Goal: Task Accomplishment & Management: Use online tool/utility

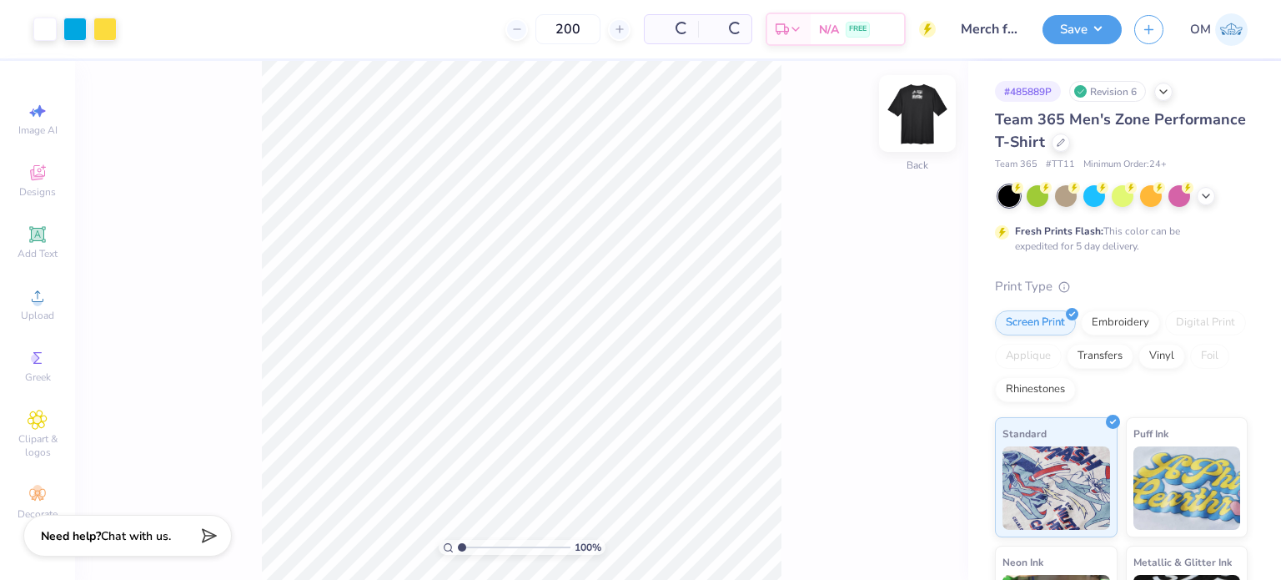
click at [921, 117] on img at bounding box center [917, 113] width 67 height 67
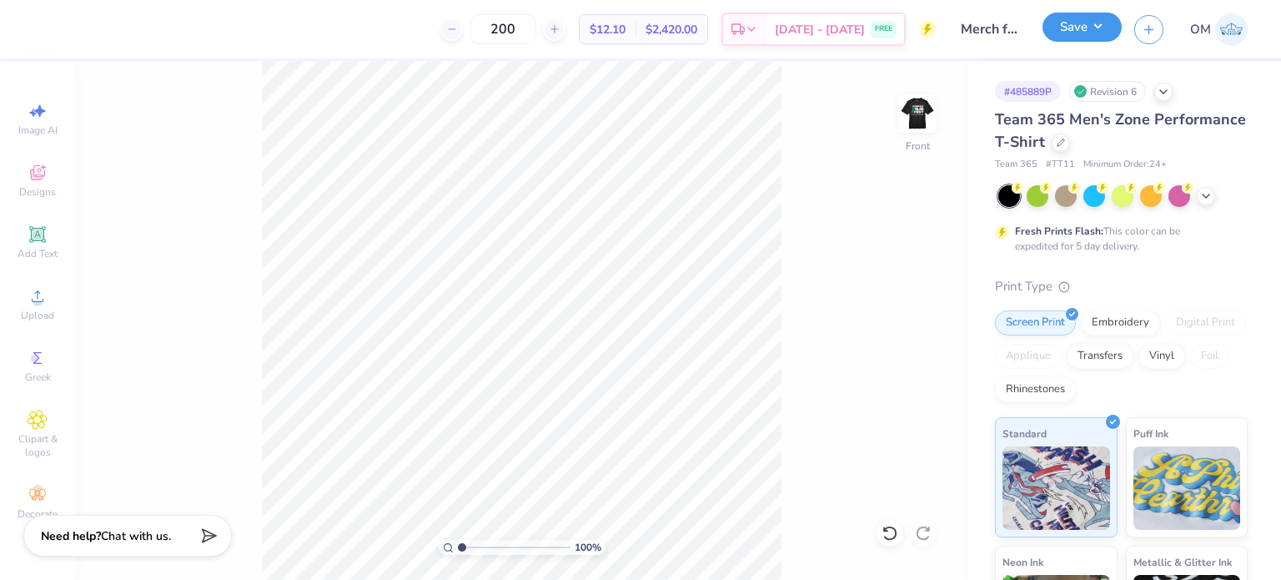
click at [1096, 14] on button "Save" at bounding box center [1081, 27] width 79 height 29
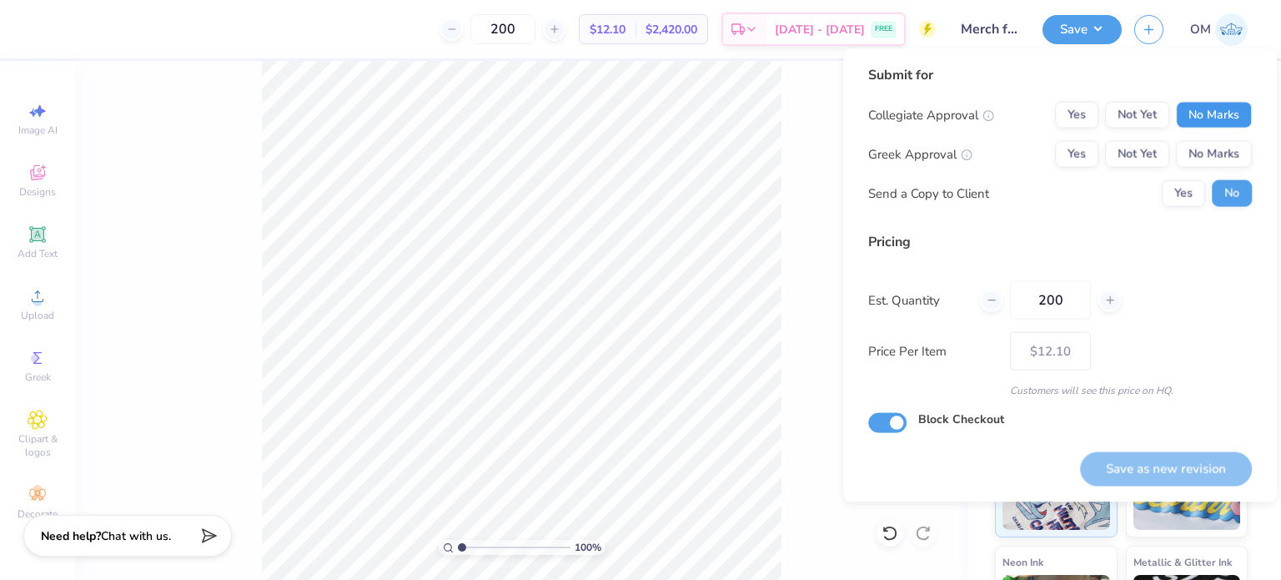
click at [1231, 116] on button "No Marks" at bounding box center [1214, 115] width 76 height 27
click at [1200, 145] on button "No Marks" at bounding box center [1214, 154] width 76 height 27
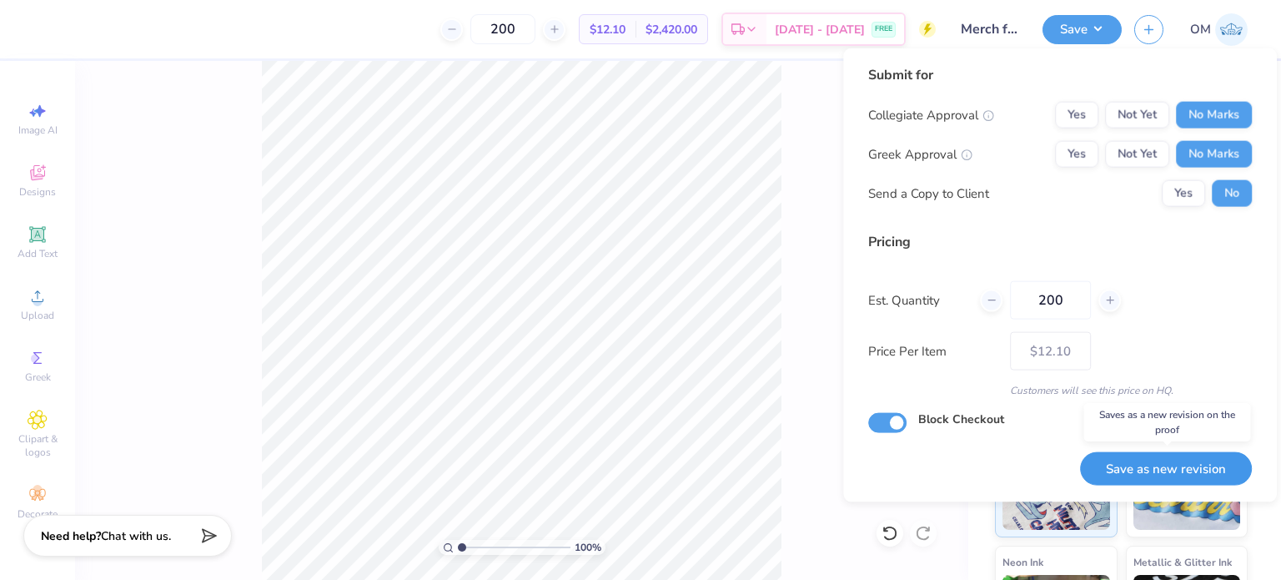
click at [1149, 469] on button "Save as new revision" at bounding box center [1166, 468] width 172 height 34
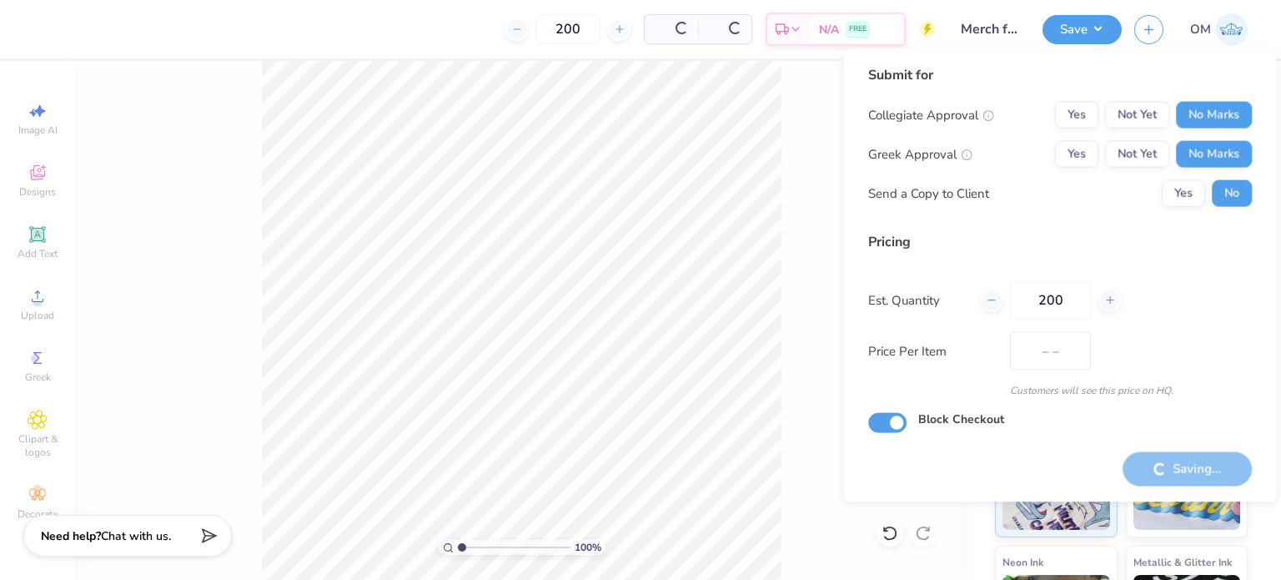
type input "$12.10"
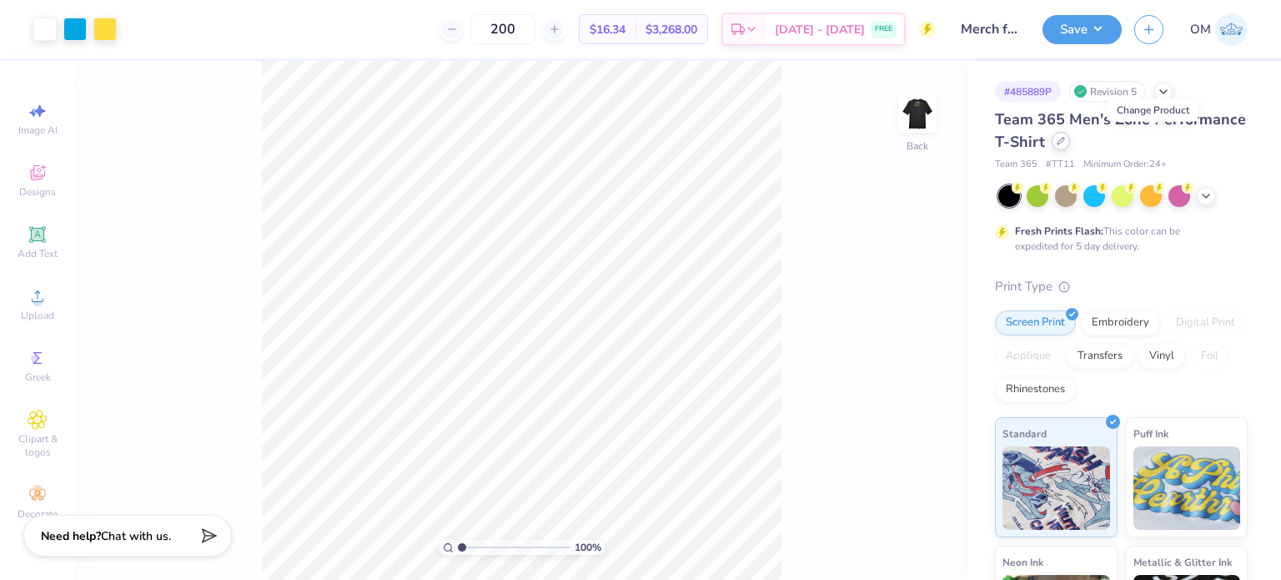
click at [1070, 147] on div at bounding box center [1060, 141] width 18 height 18
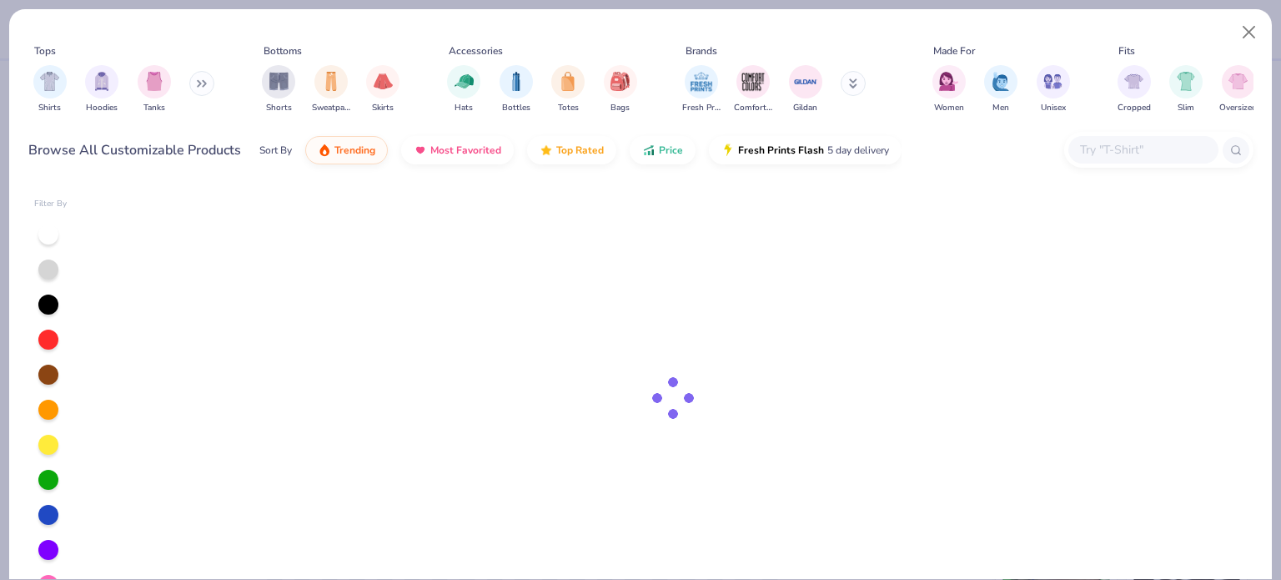
click at [1144, 153] on input "text" at bounding box center [1142, 149] width 128 height 19
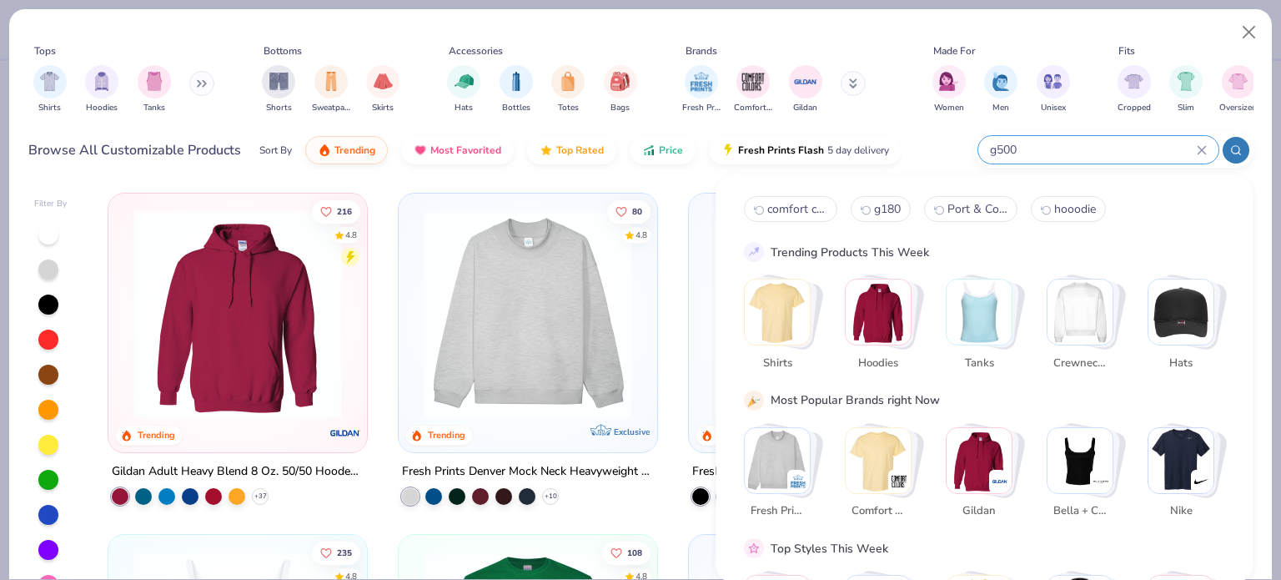
type input "g500"
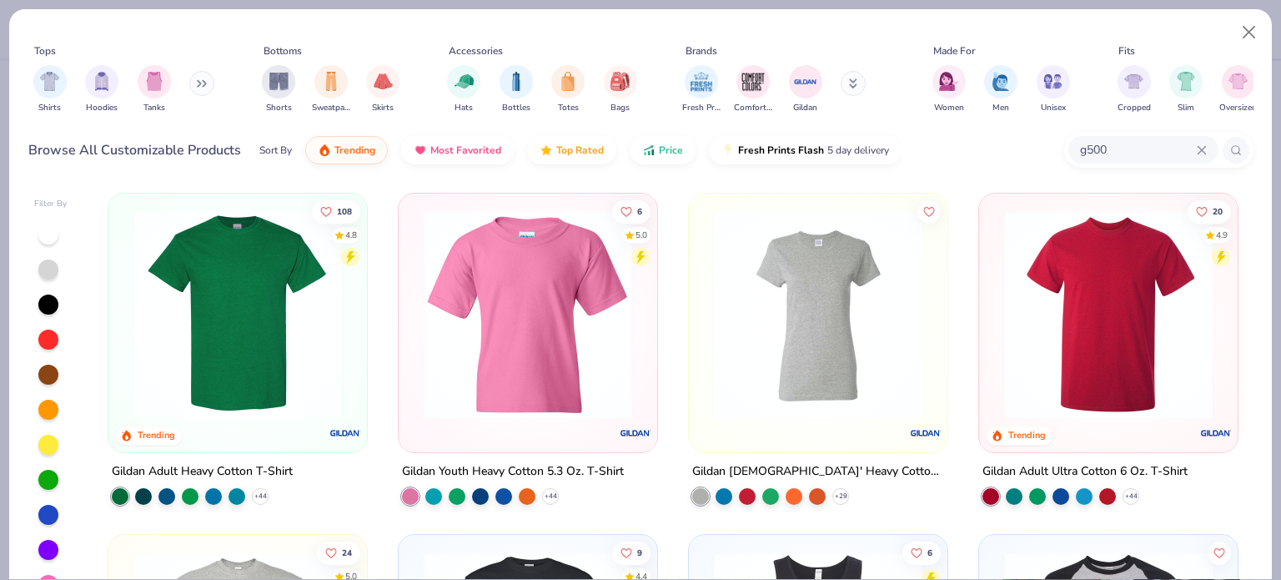
click at [262, 469] on div "Gildan Adult Heavy Cotton T-Shirt" at bounding box center [202, 471] width 181 height 21
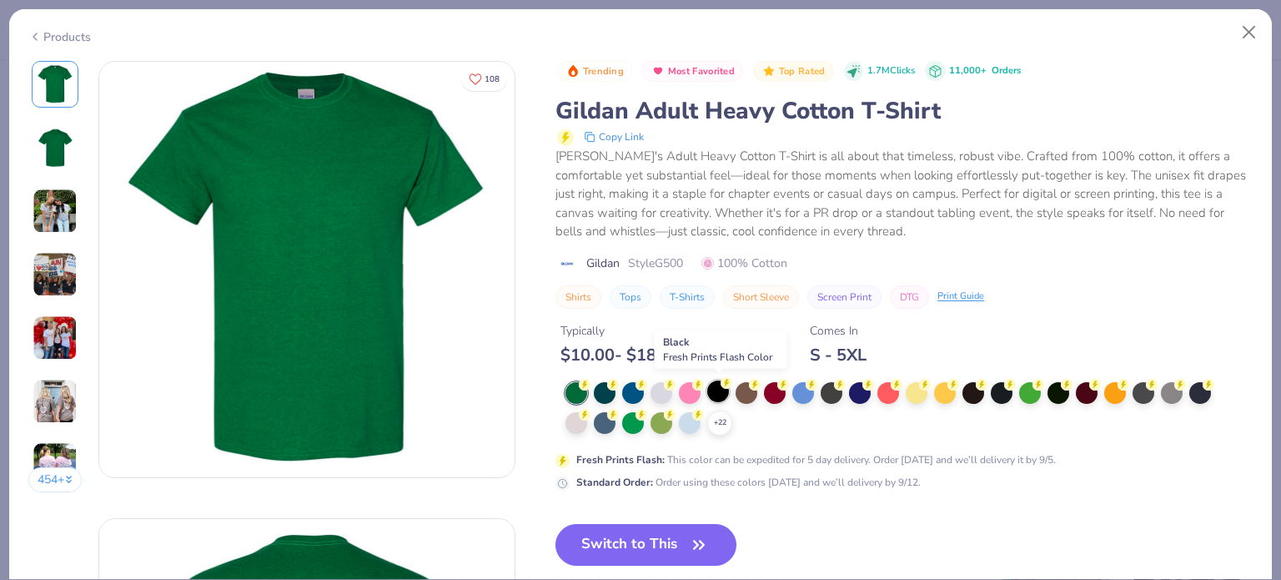
click at [710, 389] on div at bounding box center [718, 391] width 22 height 22
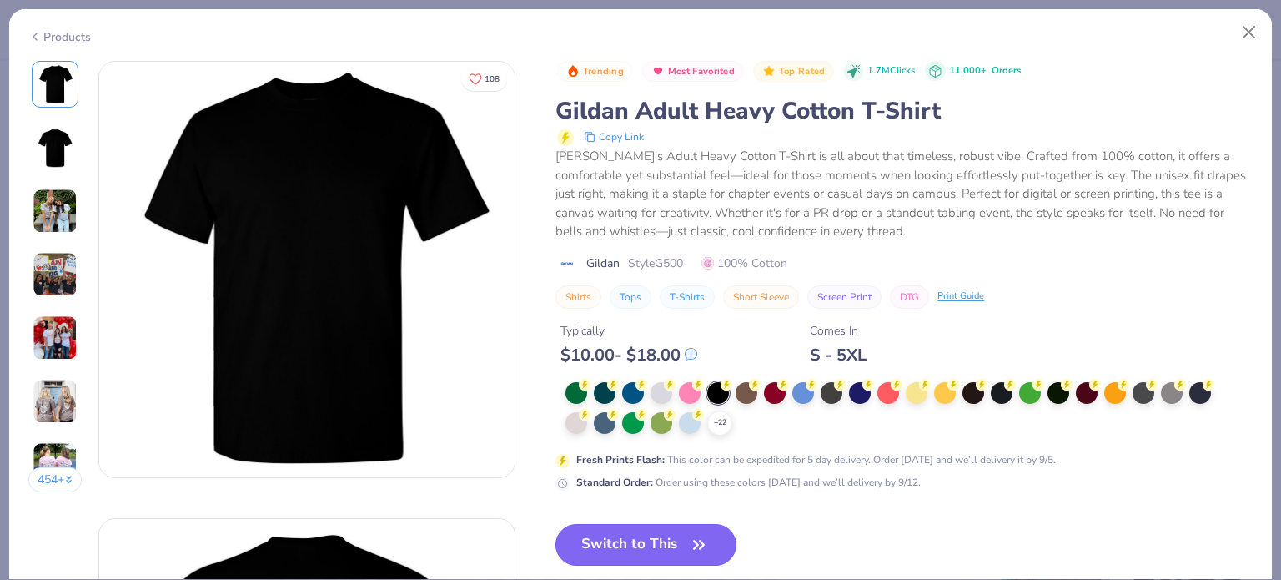
click at [656, 527] on button "Switch to This" at bounding box center [645, 545] width 181 height 42
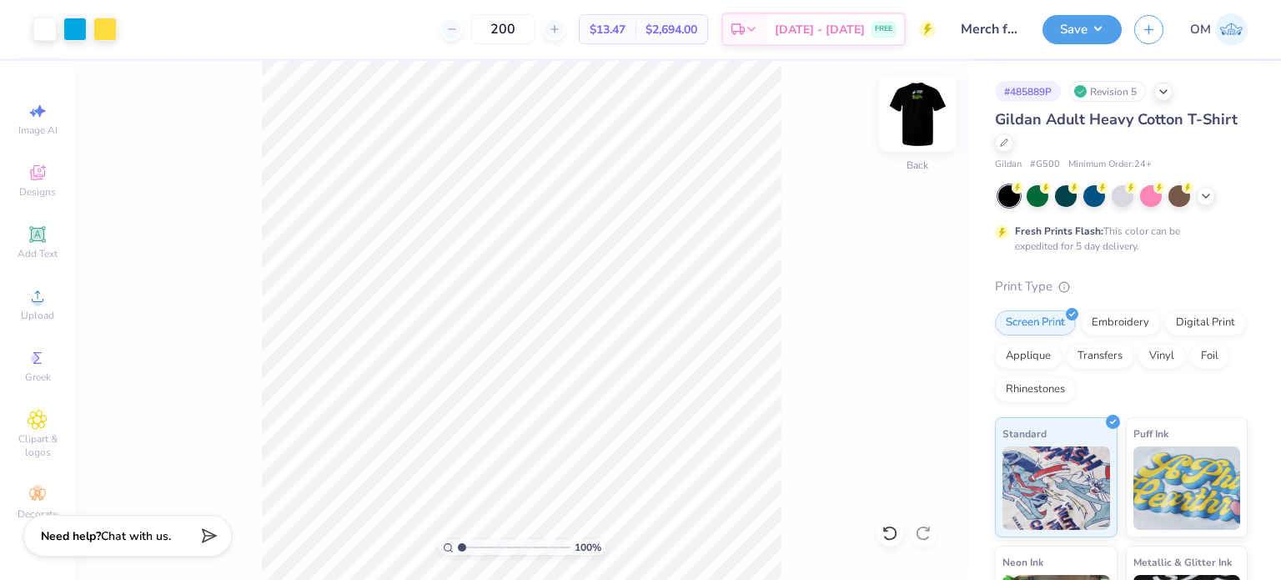
click at [908, 102] on img at bounding box center [917, 113] width 67 height 67
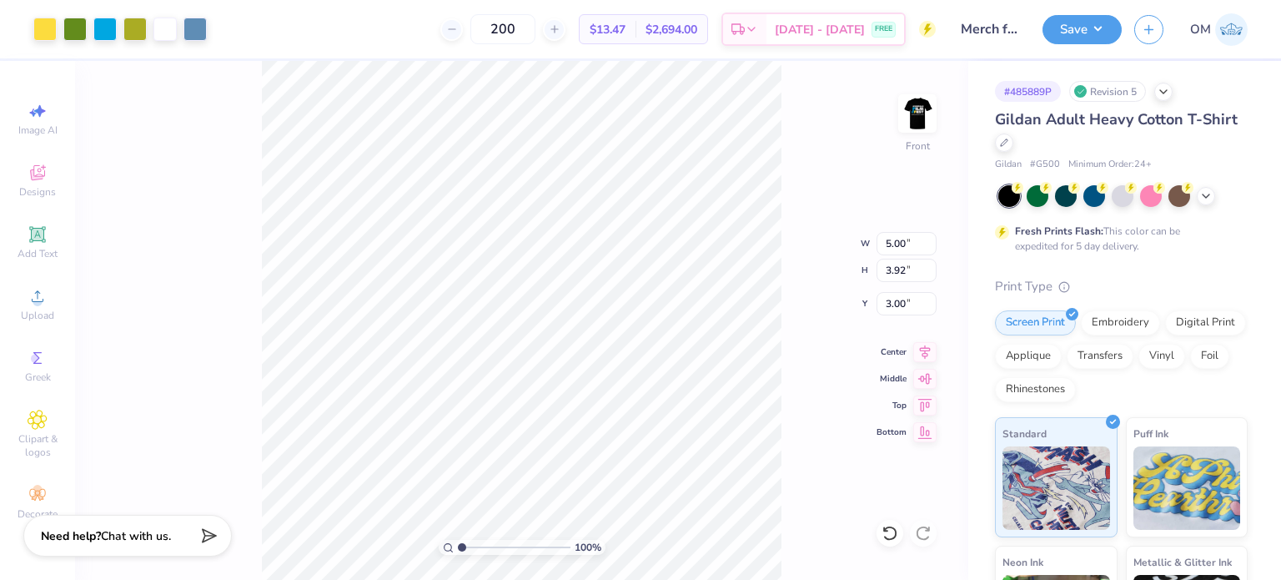
type input "1.60"
click at [1086, 37] on button "Save" at bounding box center [1081, 27] width 79 height 29
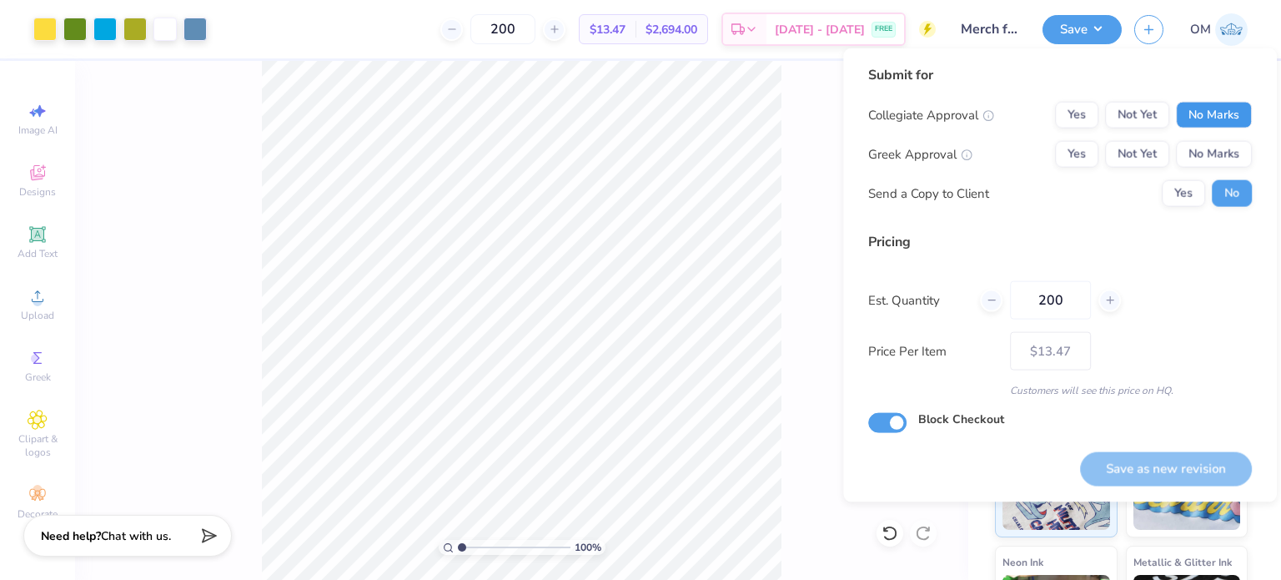
click at [1199, 112] on button "No Marks" at bounding box center [1214, 115] width 76 height 27
click at [1210, 158] on button "No Marks" at bounding box center [1214, 154] width 76 height 27
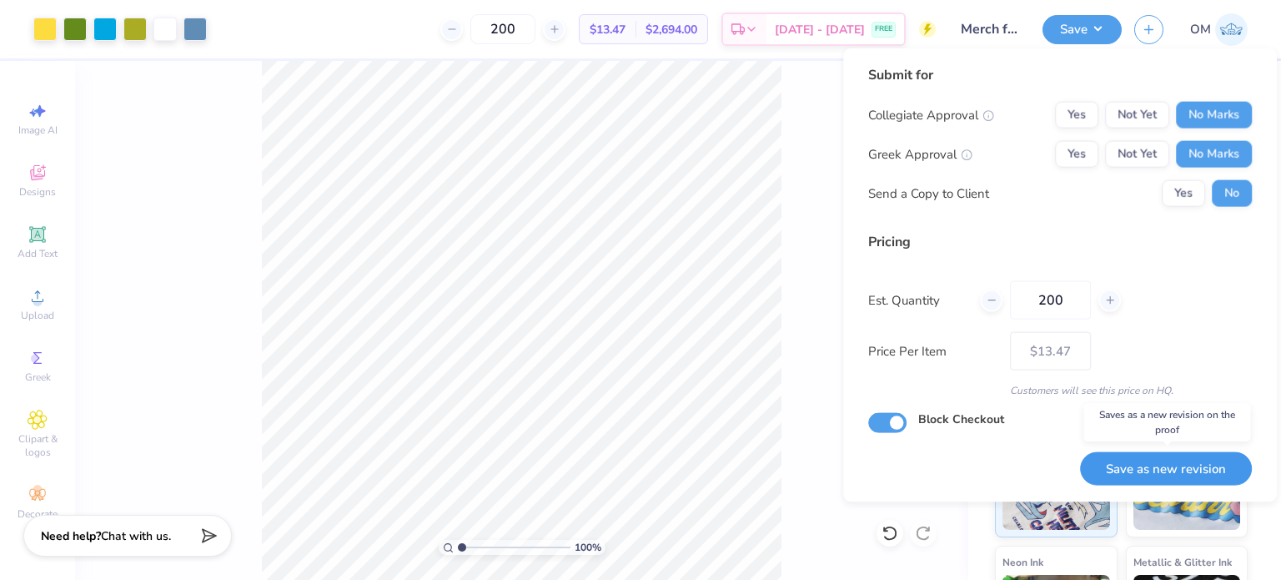
click at [1127, 456] on button "Save as new revision" at bounding box center [1166, 468] width 172 height 34
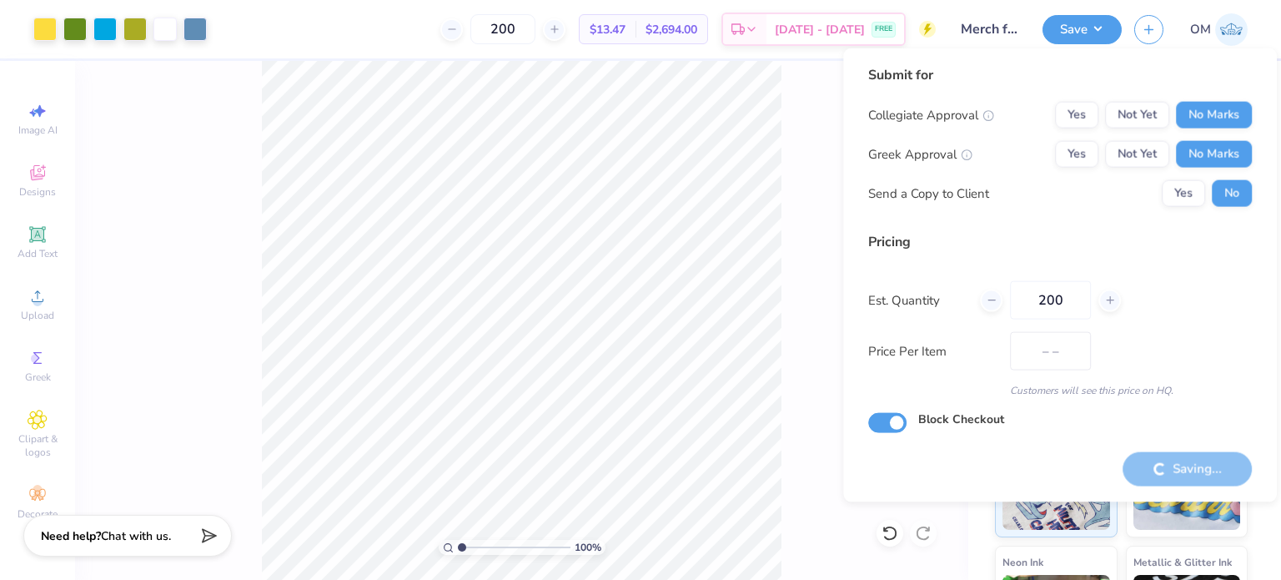
type input "$13.47"
